Goal: Task Accomplishment & Management: Use online tool/utility

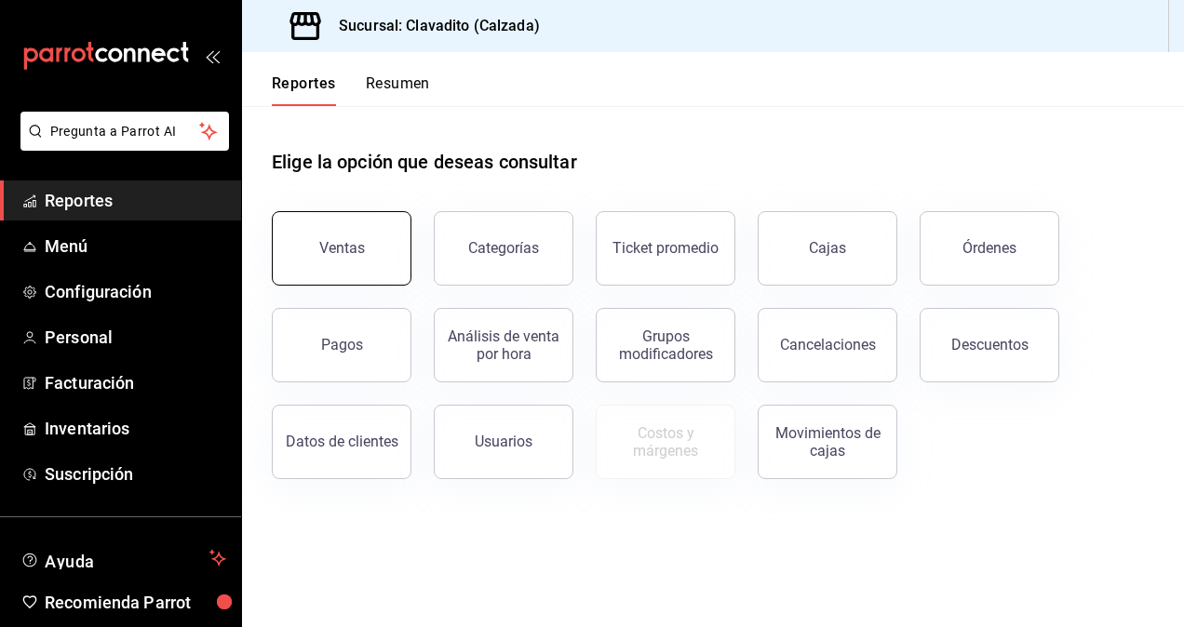
click at [329, 233] on button "Ventas" at bounding box center [342, 248] width 140 height 74
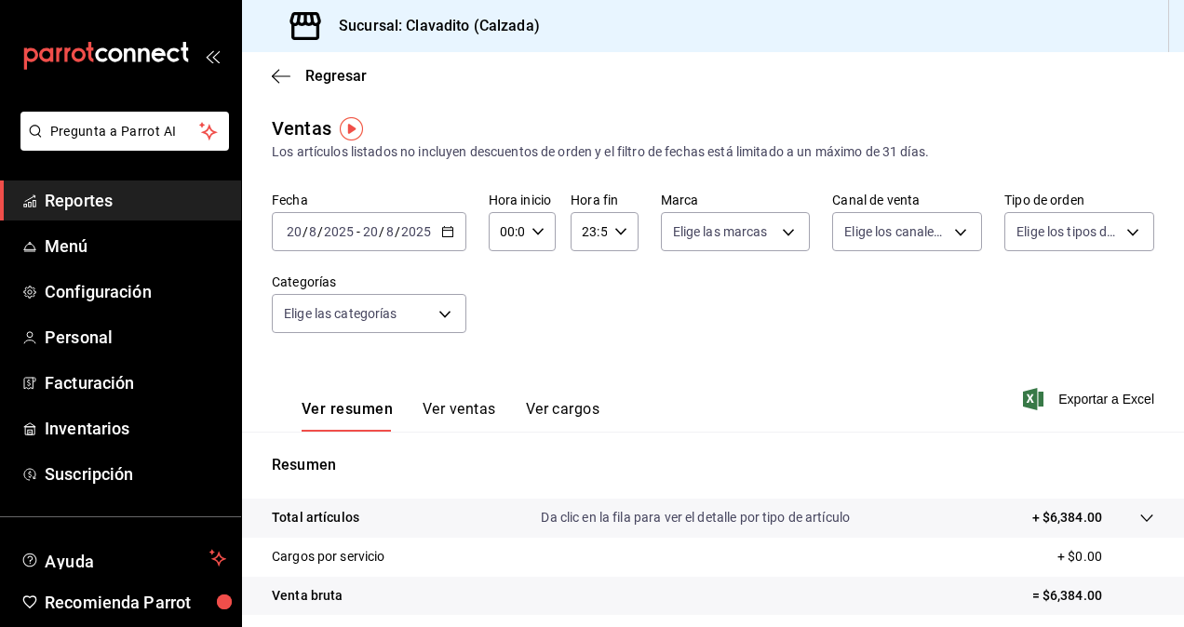
click at [481, 410] on button "Ver ventas" at bounding box center [460, 416] width 74 height 32
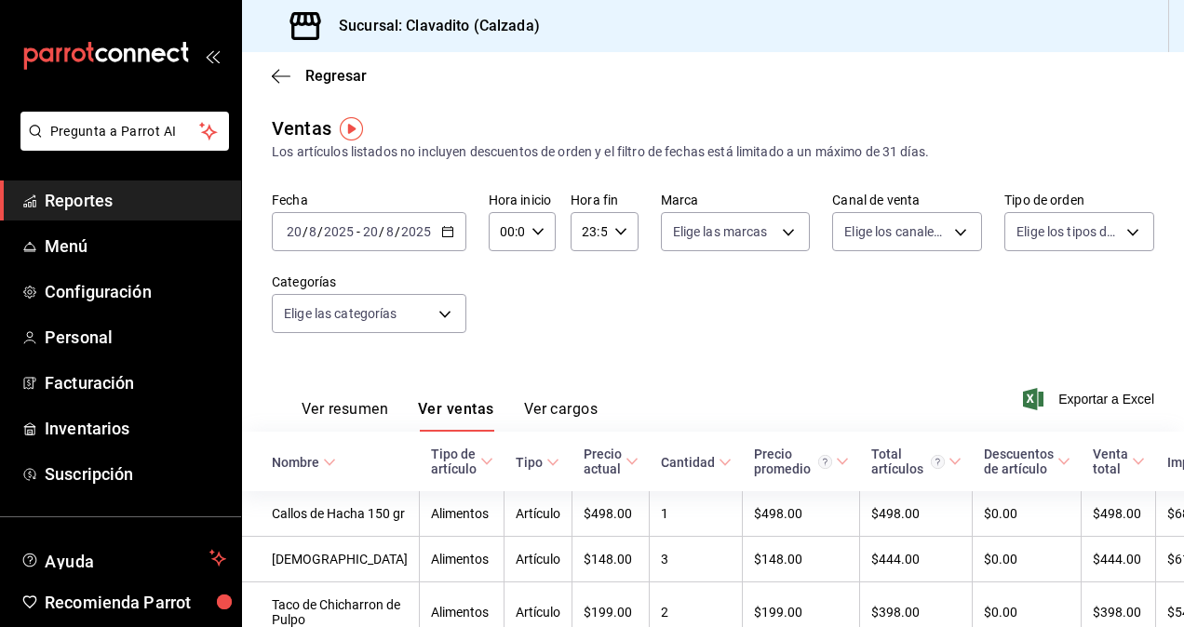
click at [449, 225] on icon "button" at bounding box center [447, 231] width 13 height 13
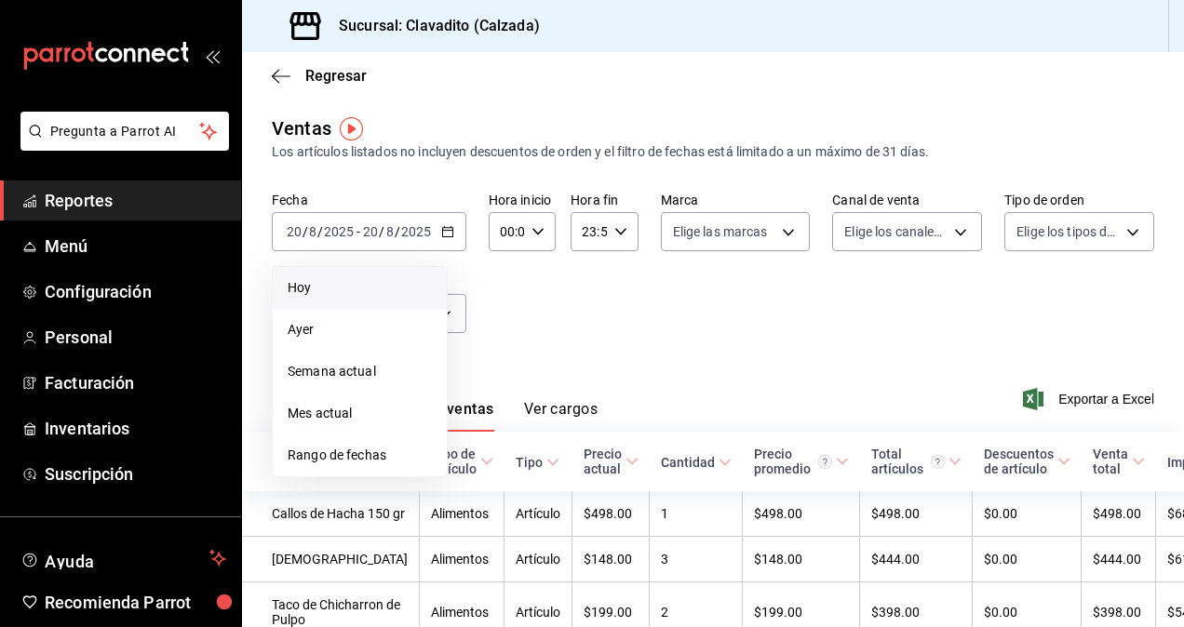
click at [320, 297] on span "Hoy" at bounding box center [360, 288] width 144 height 20
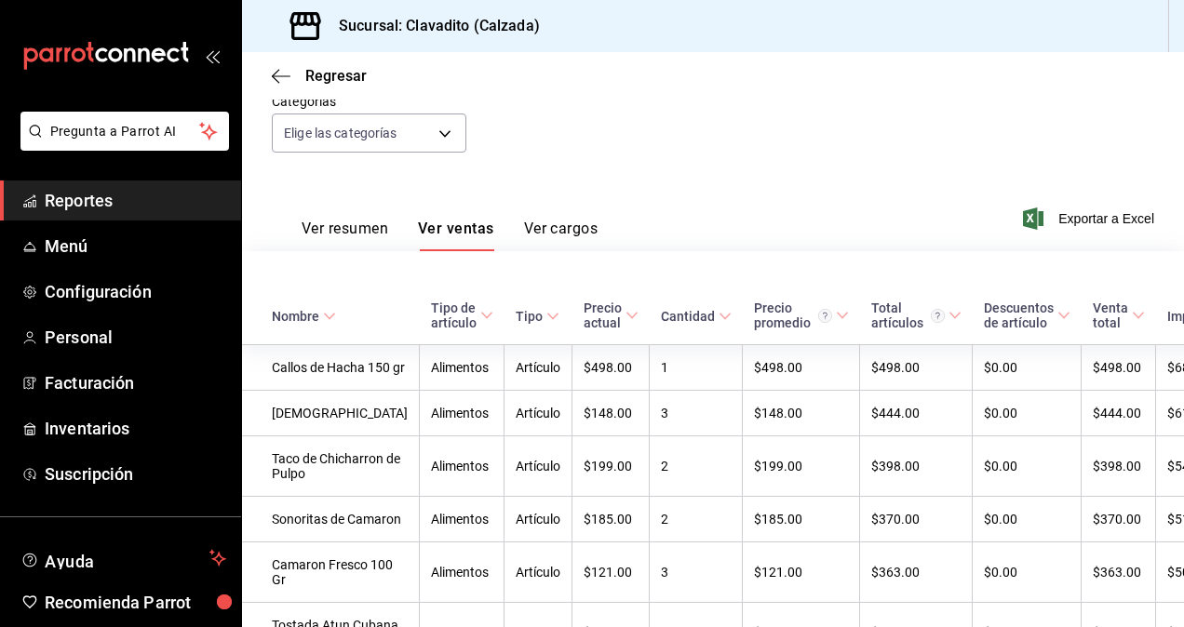
scroll to position [119, 0]
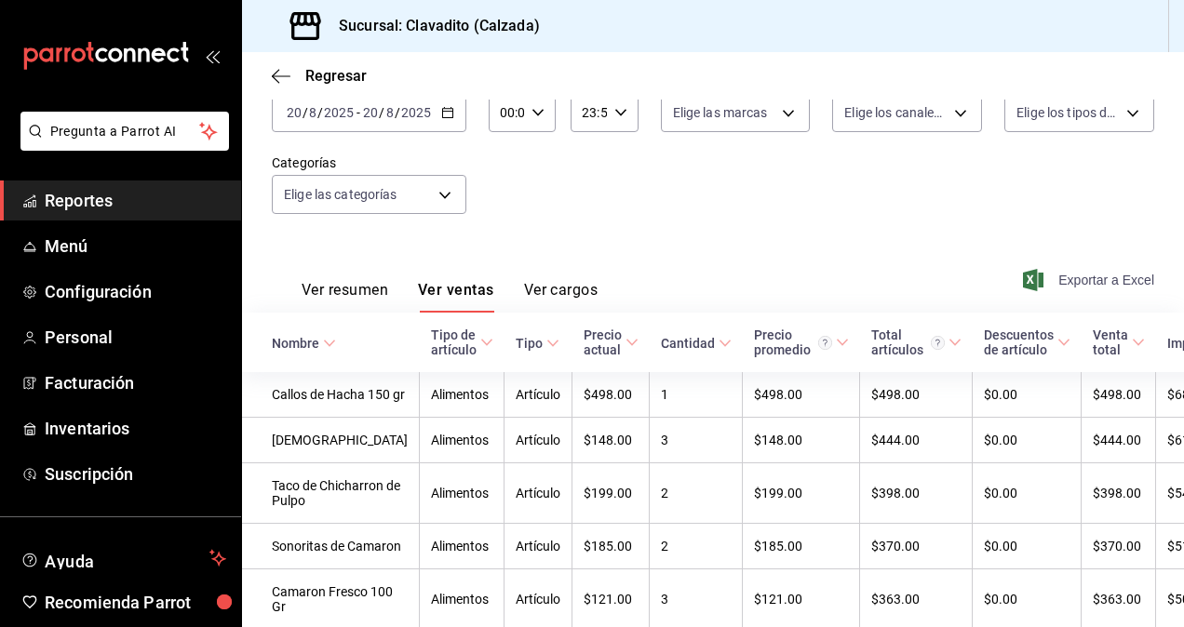
click at [1082, 275] on span "Exportar a Excel" at bounding box center [1091, 280] width 128 height 22
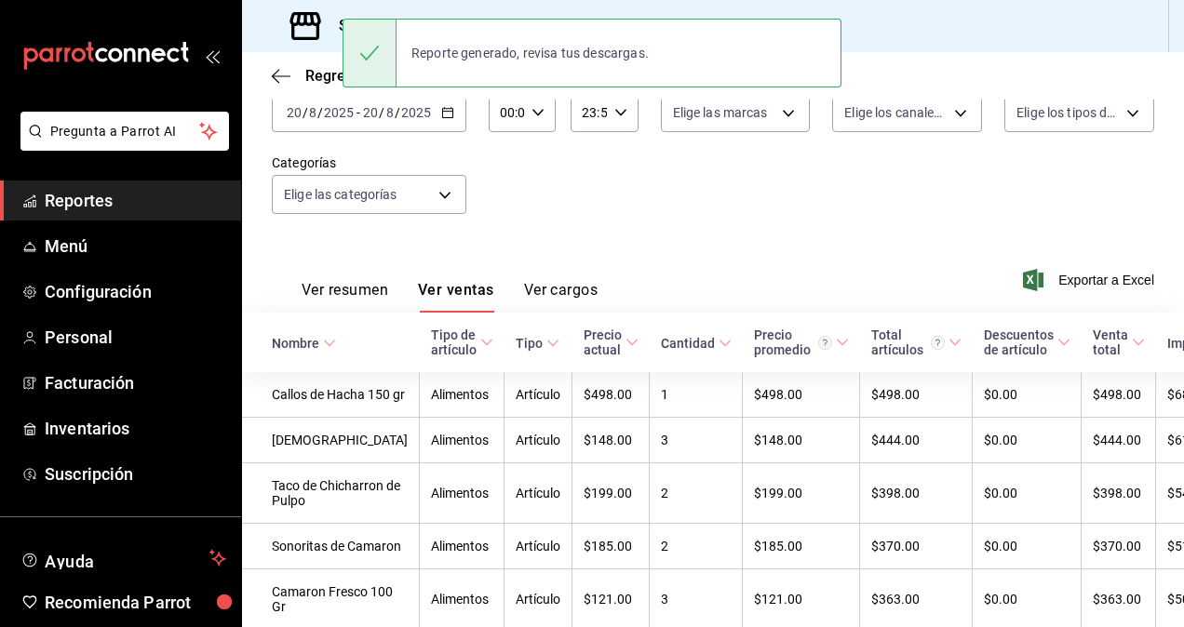
click at [92, 199] on span "Reportes" at bounding box center [135, 200] width 181 height 25
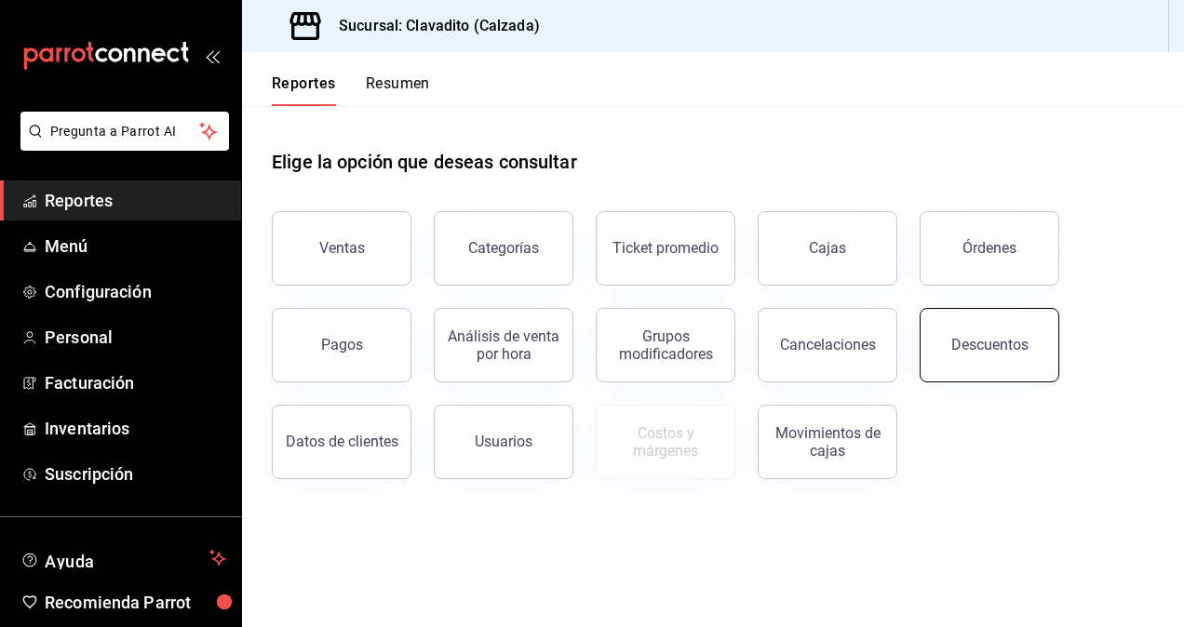
click at [947, 318] on button "Descuentos" at bounding box center [990, 345] width 140 height 74
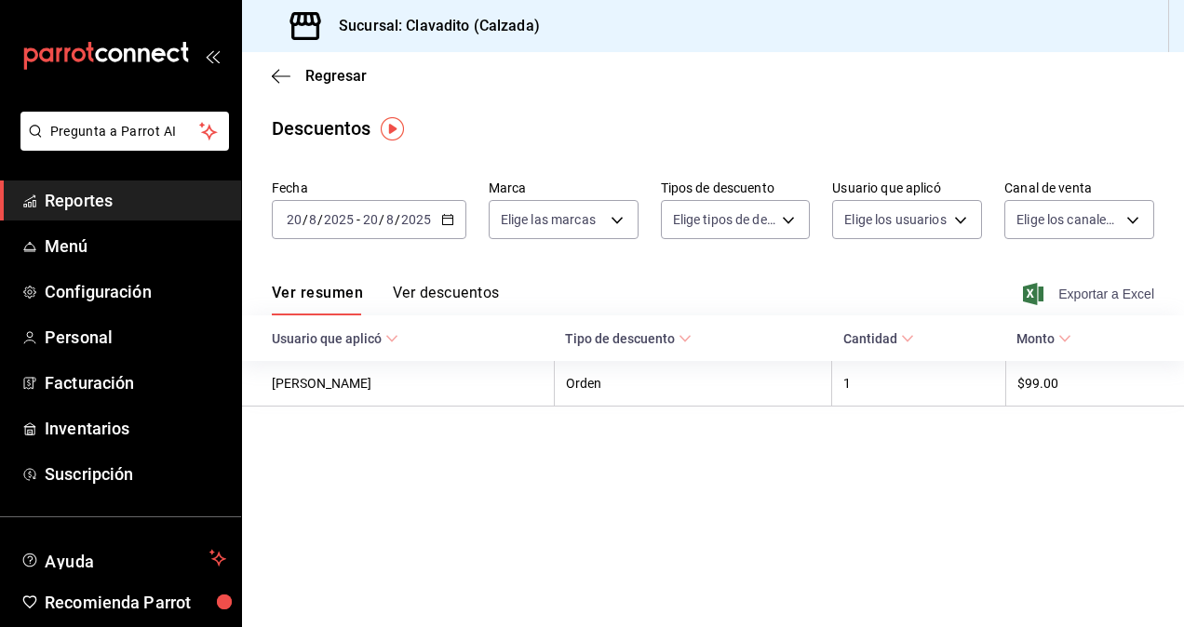
click at [1107, 290] on span "Exportar a Excel" at bounding box center [1091, 294] width 128 height 22
click at [586, 142] on main "Regresar Descuentos Fecha [DATE] [DATE] - [DATE] [DATE] Marca Elige las marcas …" at bounding box center [713, 339] width 942 height 575
click at [547, 150] on main "Regresar Descuentos Fecha [DATE] [DATE] - [DATE] [DATE] Marca Elige las marcas …" at bounding box center [713, 339] width 942 height 575
click at [99, 437] on span "Inventarios" at bounding box center [135, 428] width 181 height 25
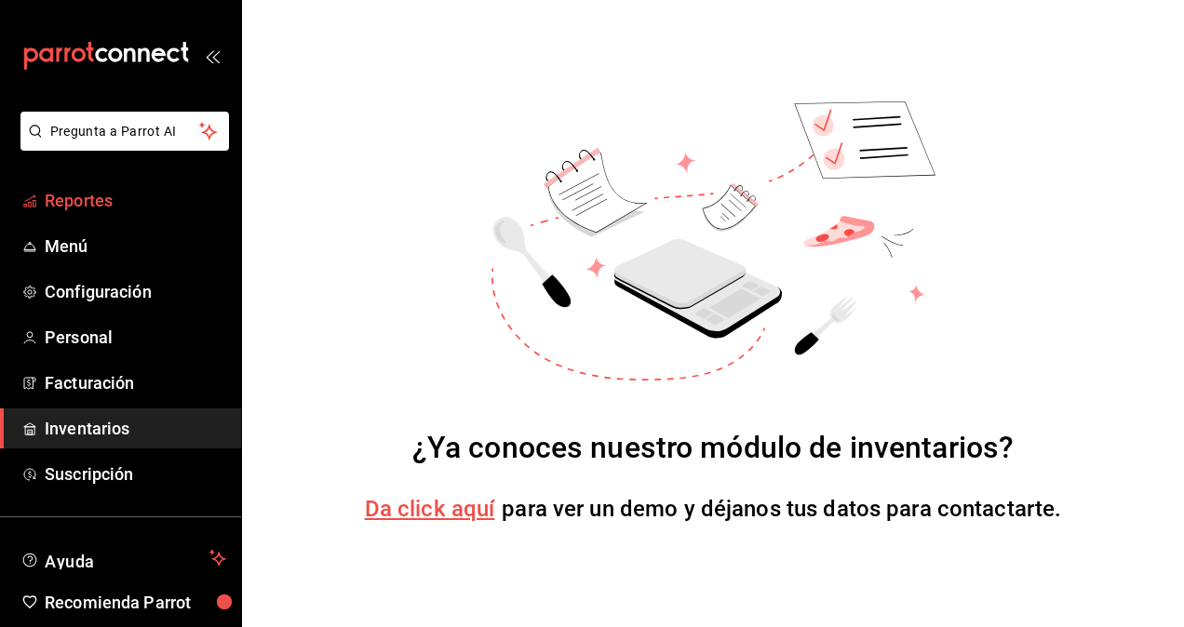
click at [101, 195] on span "Reportes" at bounding box center [135, 200] width 181 height 25
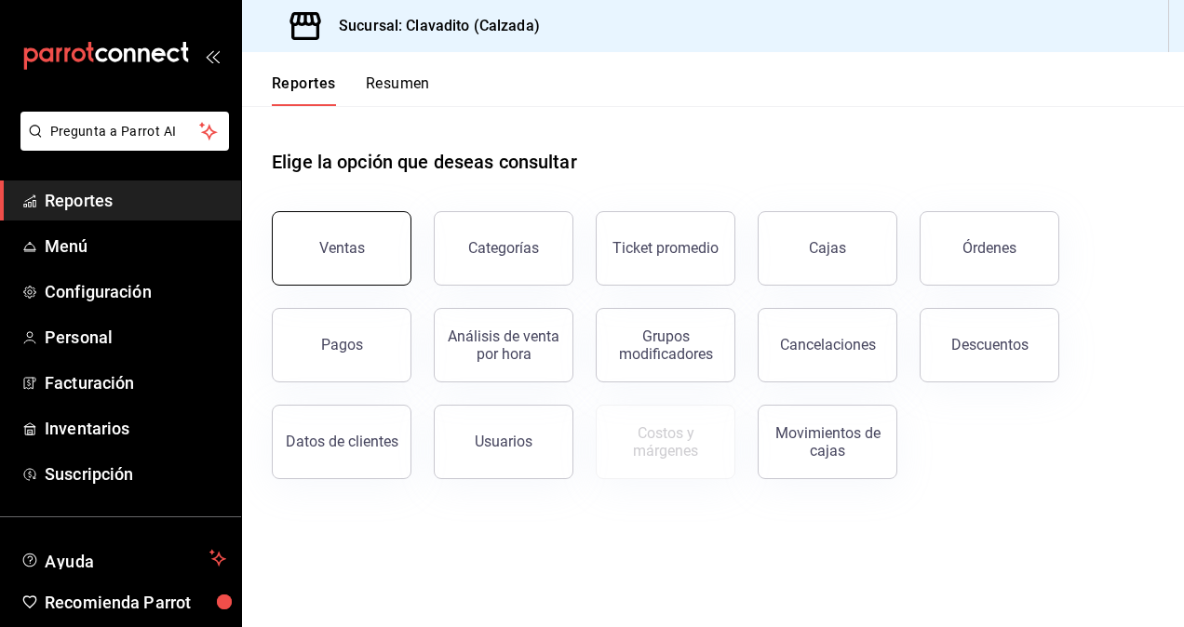
click at [342, 229] on button "Ventas" at bounding box center [342, 248] width 140 height 74
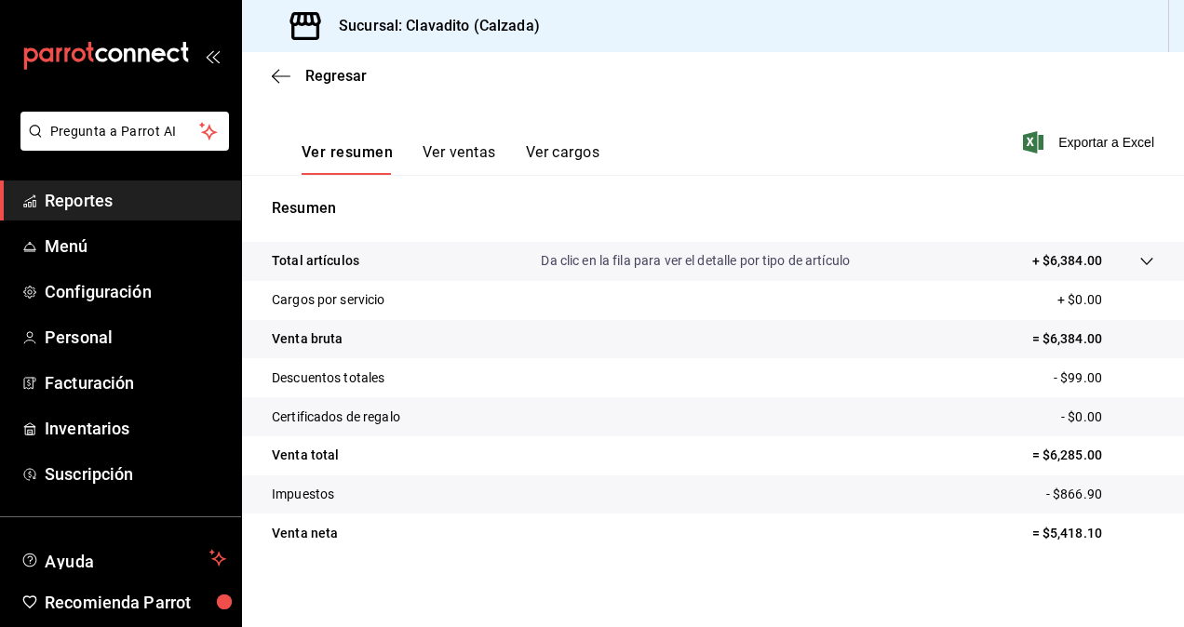
scroll to position [264, 0]
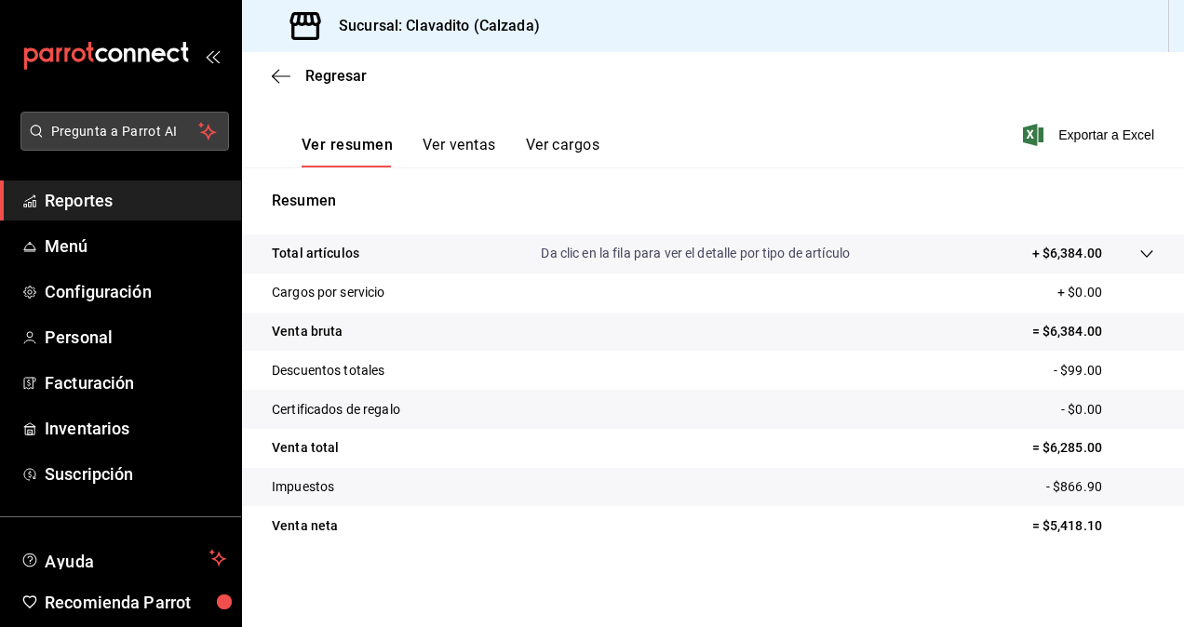
click at [153, 127] on span "Pregunta a Parrot AI" at bounding box center [125, 132] width 148 height 20
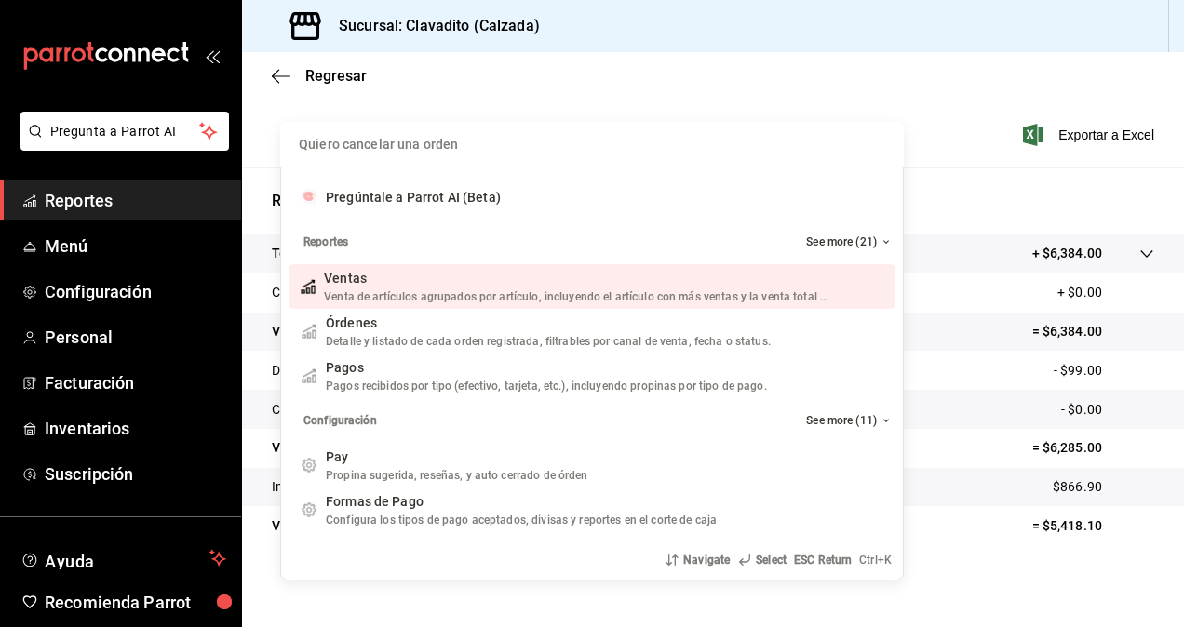
click at [169, 191] on div "Quiero cancelar una orden Pregúntale a Parrot AI (Beta) Reportes See more (21) …" at bounding box center [592, 313] width 1184 height 627
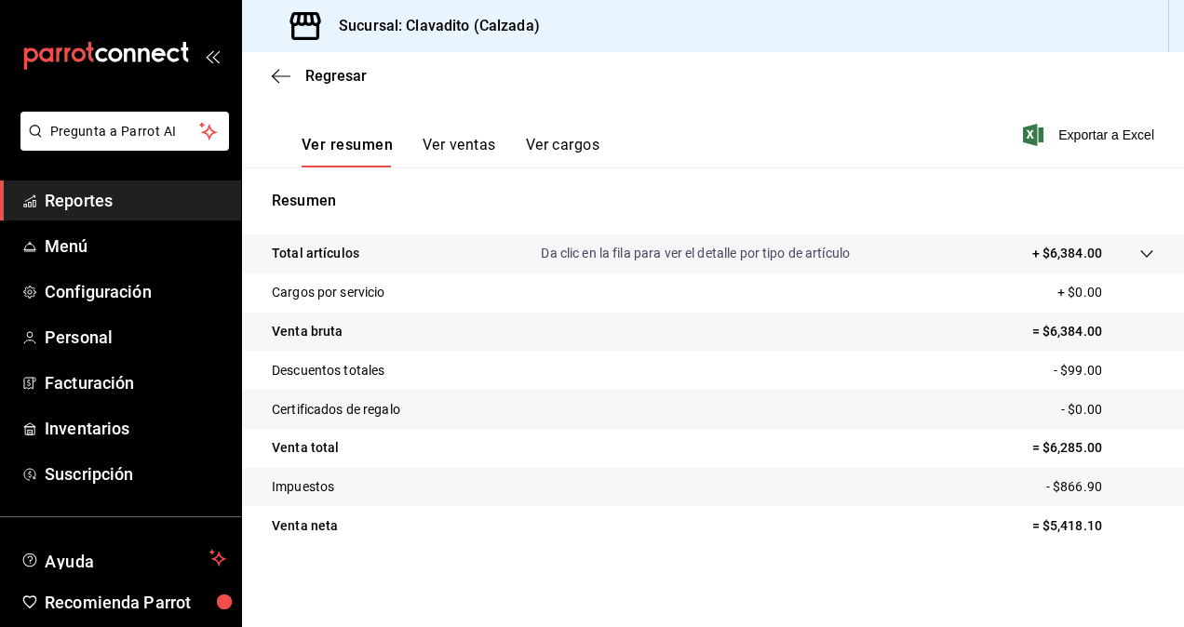
click at [126, 204] on span "Reportes" at bounding box center [135, 200] width 181 height 25
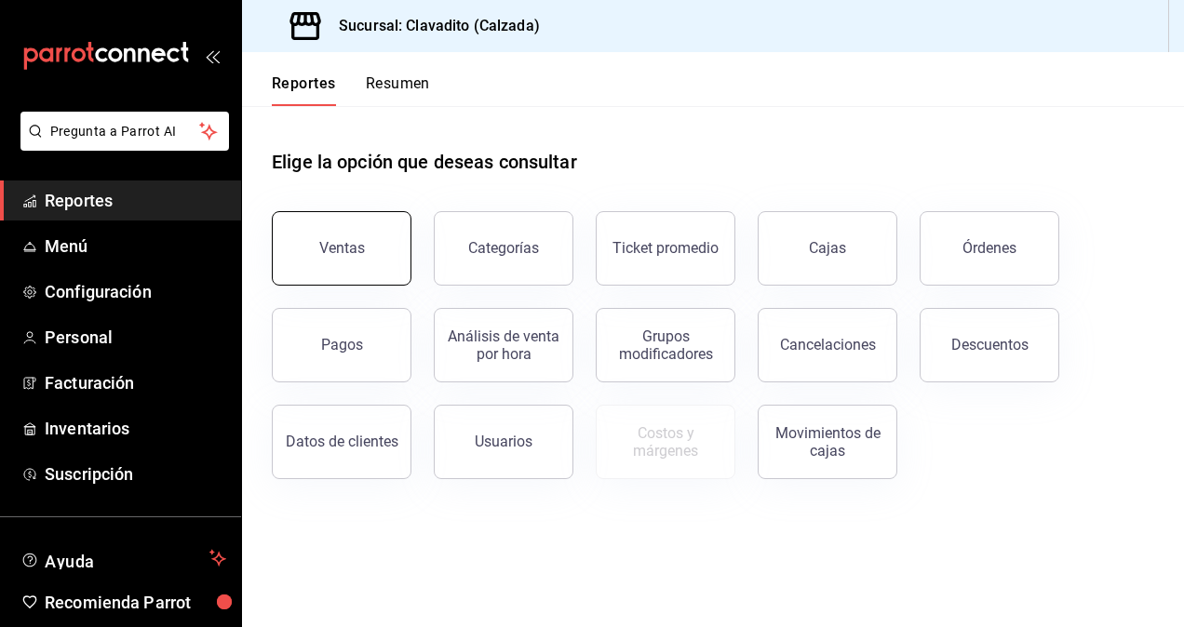
click at [339, 233] on button "Ventas" at bounding box center [342, 248] width 140 height 74
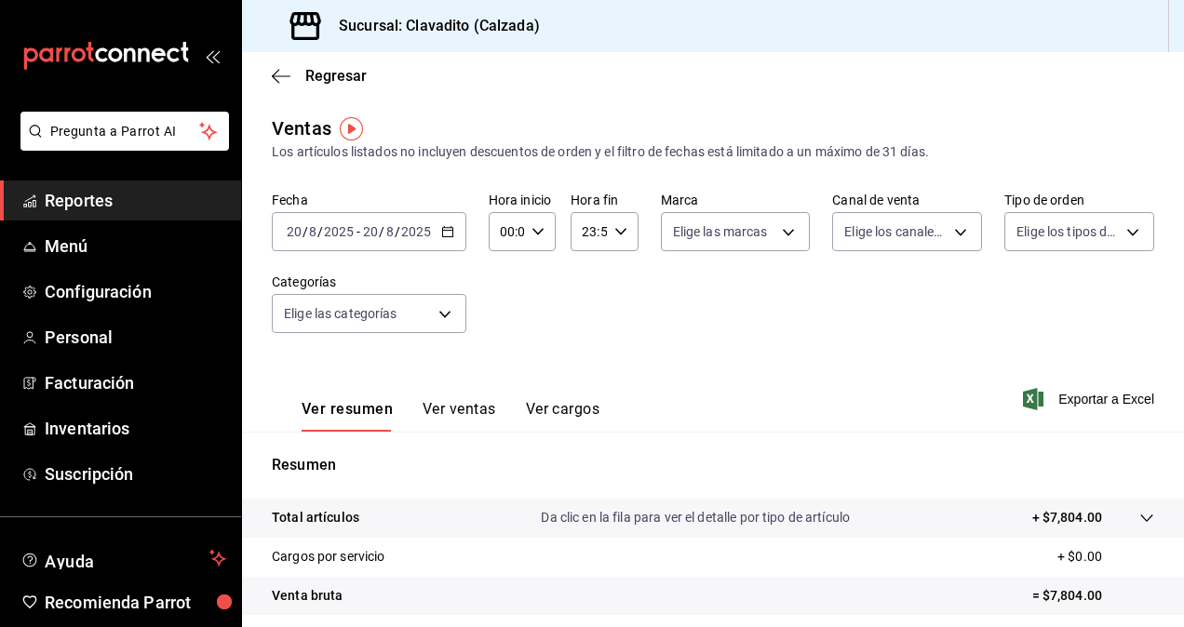
click at [456, 421] on button "Ver ventas" at bounding box center [460, 416] width 74 height 32
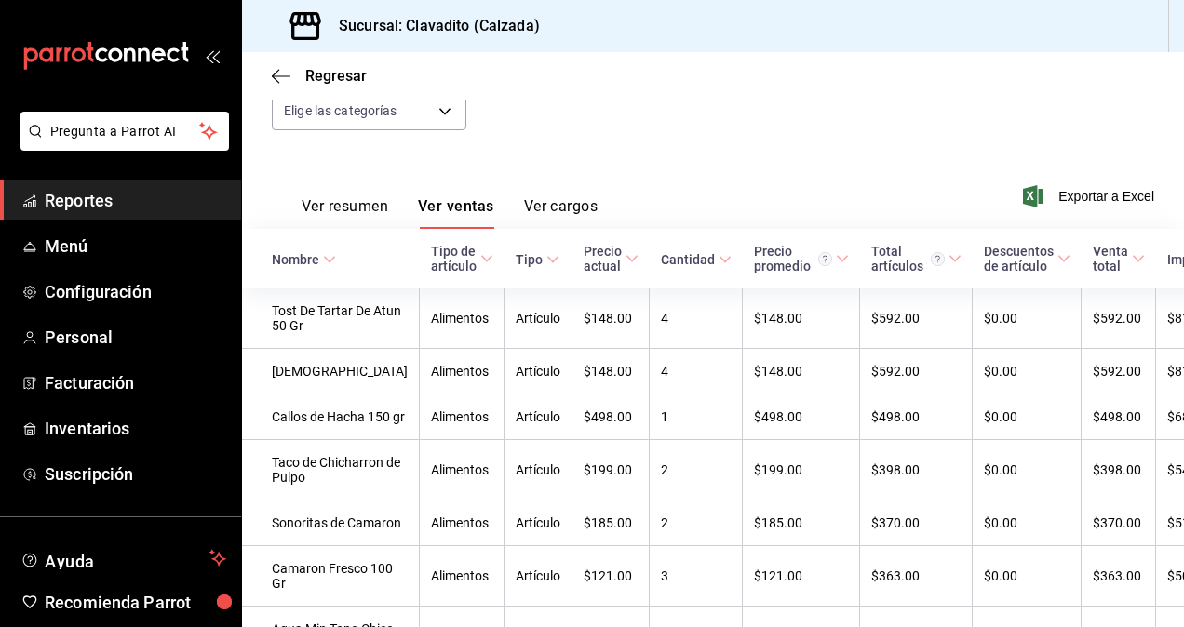
scroll to position [222, 0]
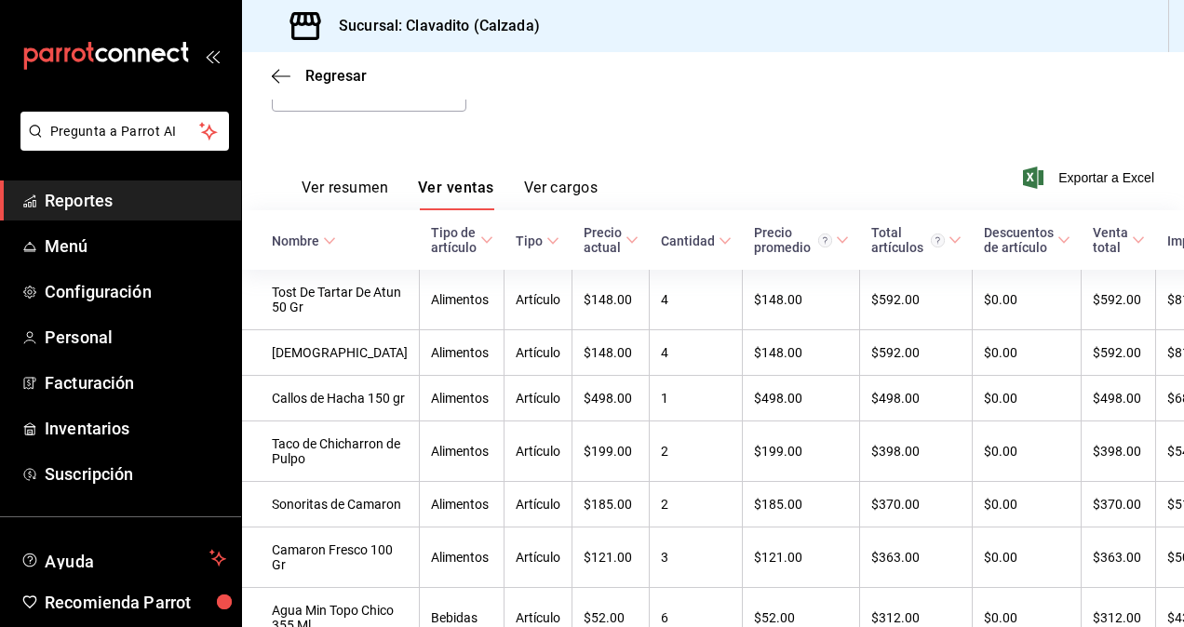
click at [353, 190] on button "Ver resumen" at bounding box center [345, 195] width 87 height 32
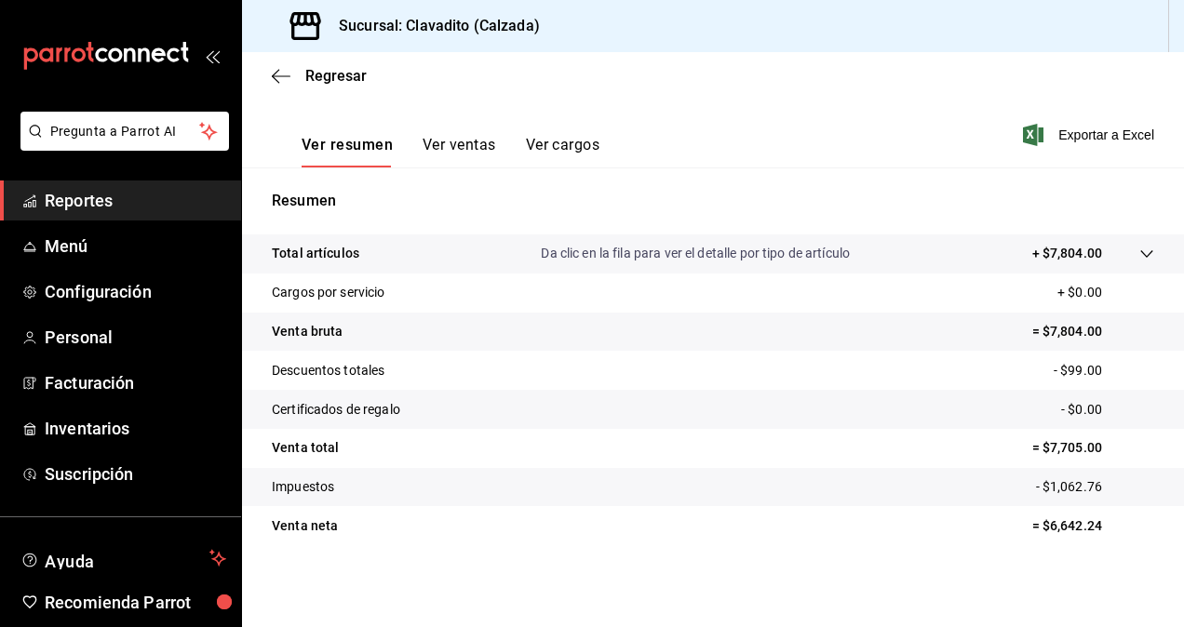
scroll to position [184, 0]
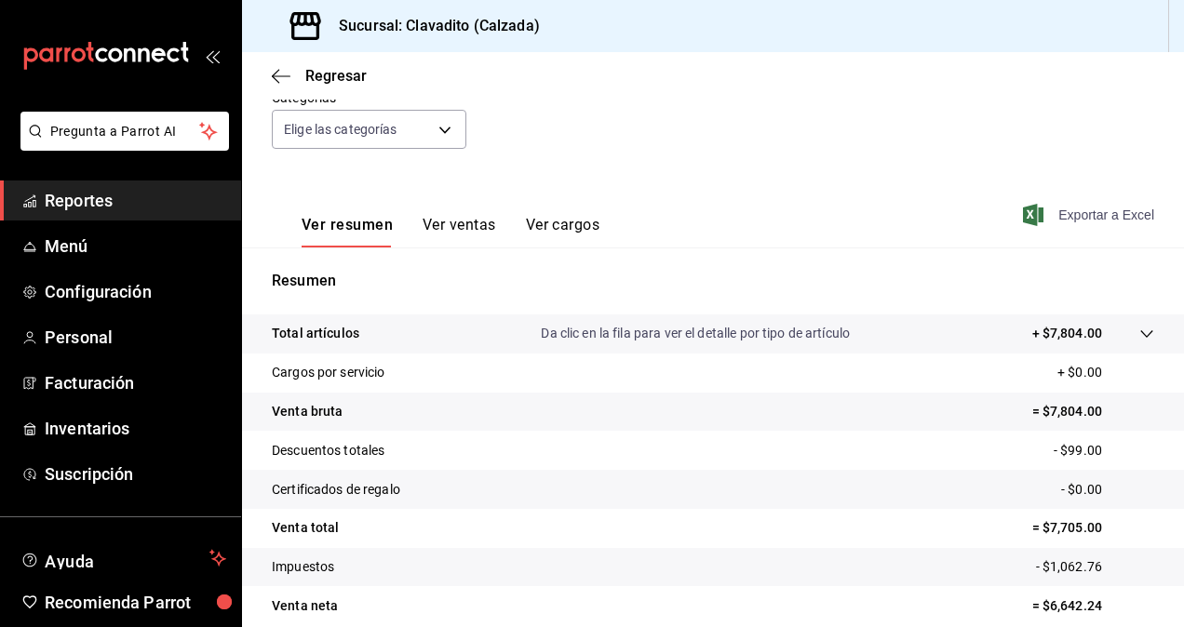
click at [1117, 210] on span "Exportar a Excel" at bounding box center [1091, 215] width 128 height 22
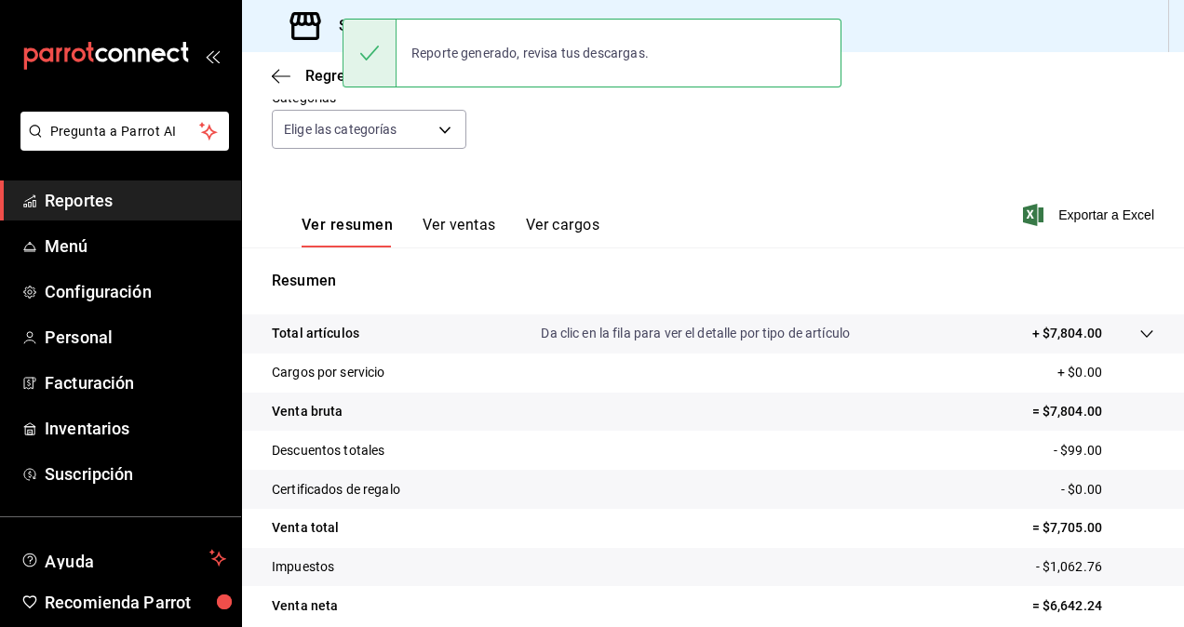
click at [396, 155] on div "Fecha [DATE] [DATE] - [DATE] [DATE] Hora inicio 00:00 Hora inicio Hora fin 23:5…" at bounding box center [713, 89] width 882 height 164
click at [138, 203] on span "Reportes" at bounding box center [135, 200] width 181 height 25
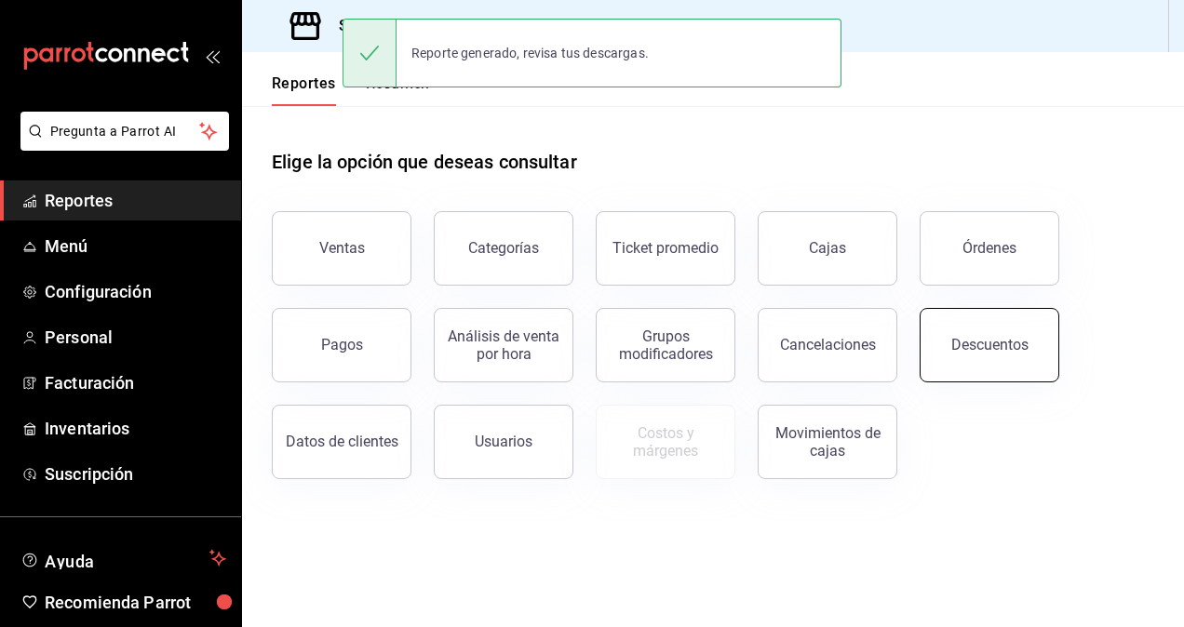
click at [959, 352] on div "Descuentos" at bounding box center [989, 345] width 77 height 18
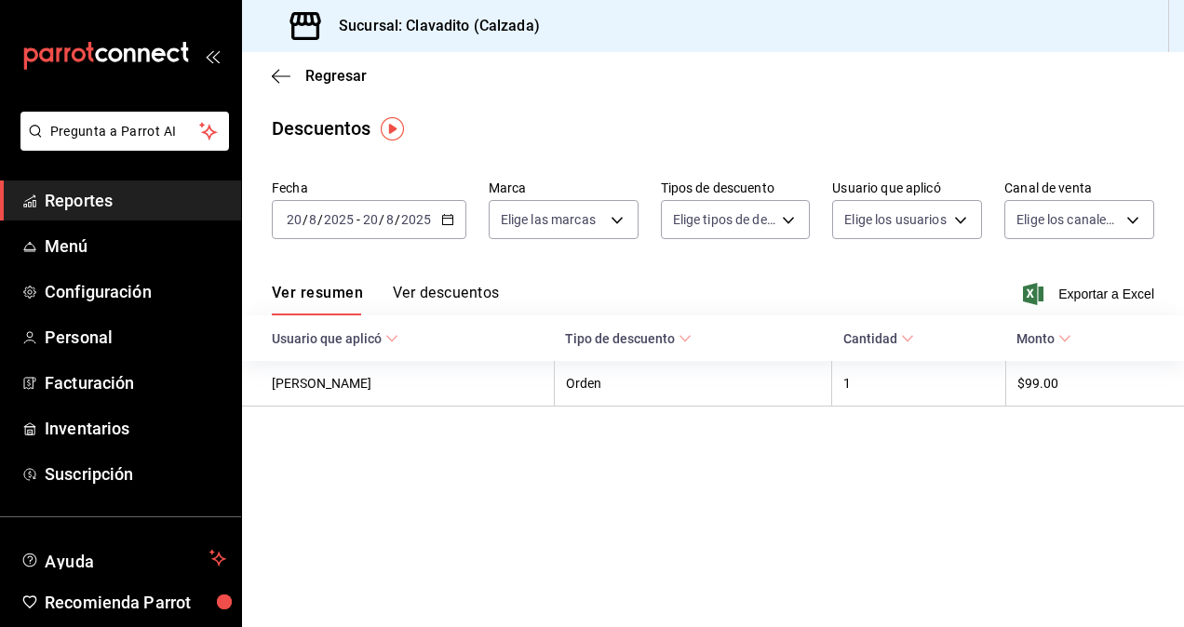
click at [487, 286] on button "Ver descuentos" at bounding box center [446, 300] width 106 height 32
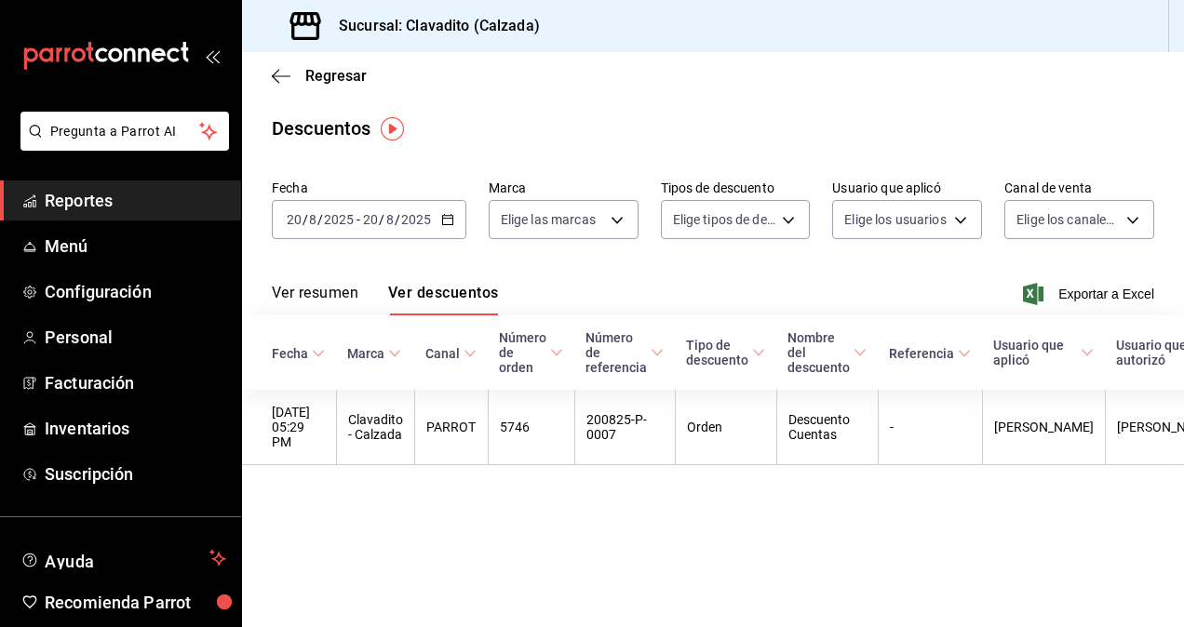
click at [102, 208] on span "Reportes" at bounding box center [135, 200] width 181 height 25
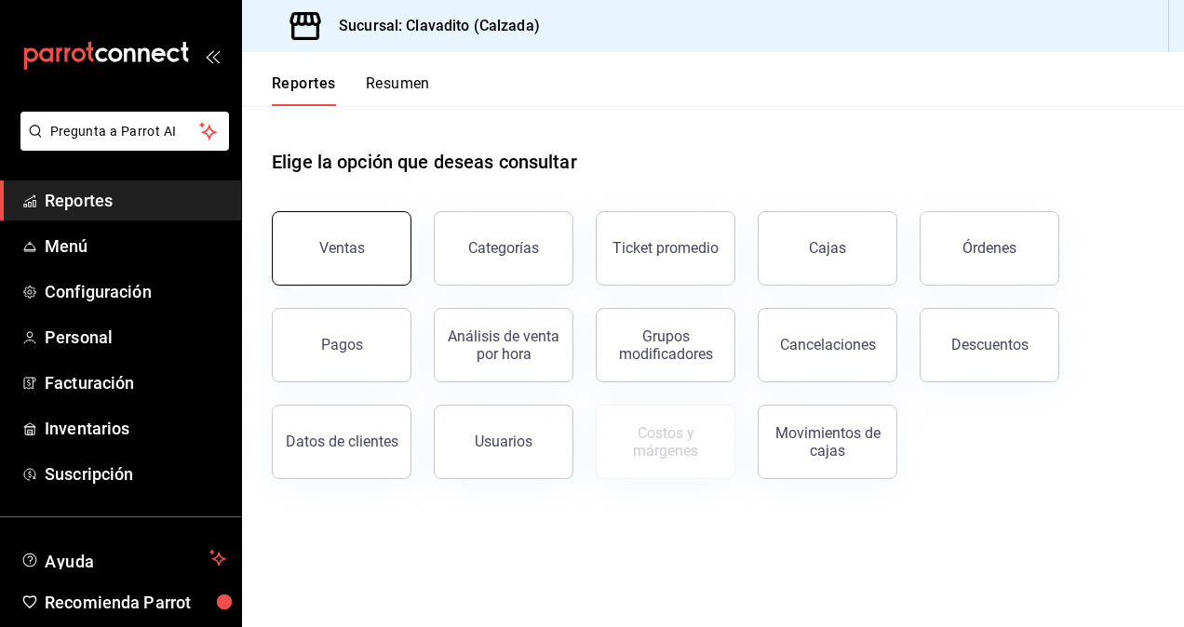
click at [342, 236] on button "Ventas" at bounding box center [342, 248] width 140 height 74
